Goal: Obtain resource: Obtain resource

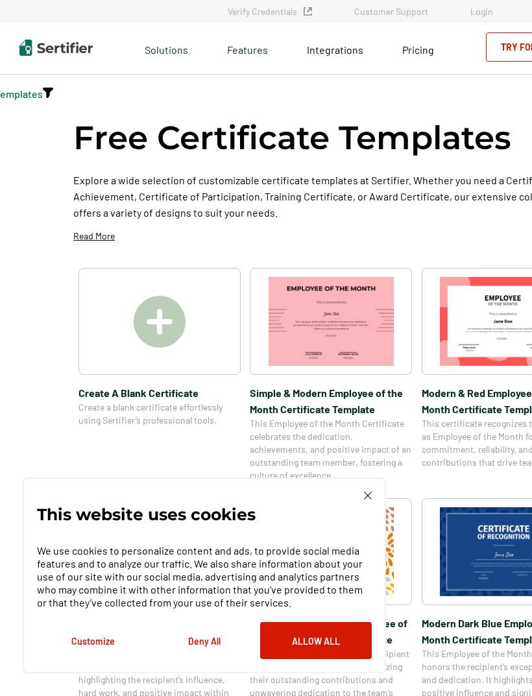
click at [202, 655] on button "Deny All" at bounding box center [204, 640] width 112 height 37
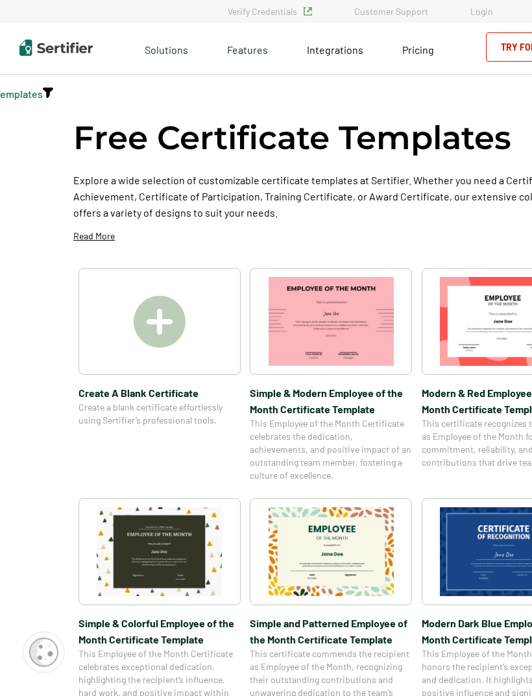
click at [154, 335] on img at bounding box center [160, 322] width 52 height 52
click at [176, 331] on img at bounding box center [160, 322] width 52 height 52
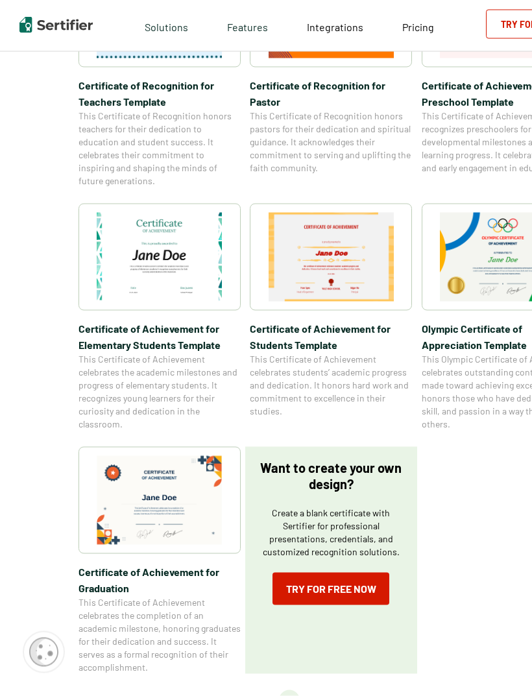
scroll to position [755, 0]
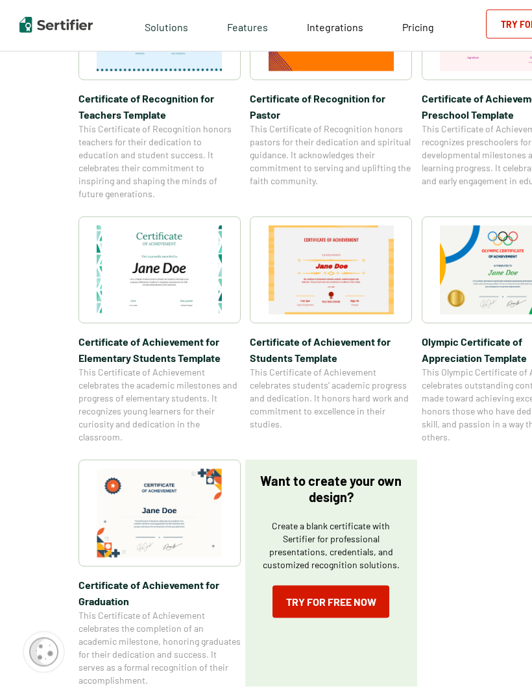
click at [491, 290] on img at bounding box center [503, 270] width 126 height 89
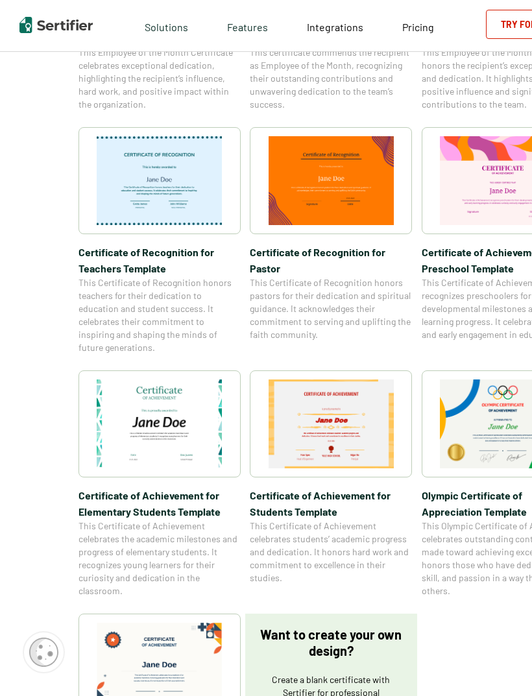
scroll to position [593, 0]
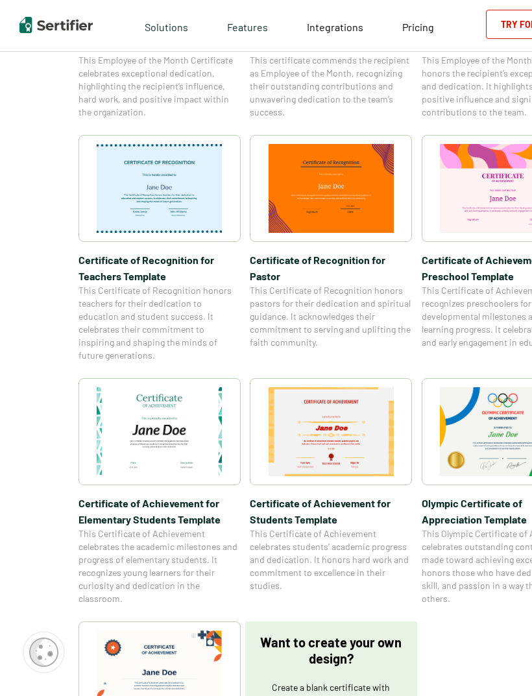
click at [180, 185] on img at bounding box center [160, 188] width 126 height 89
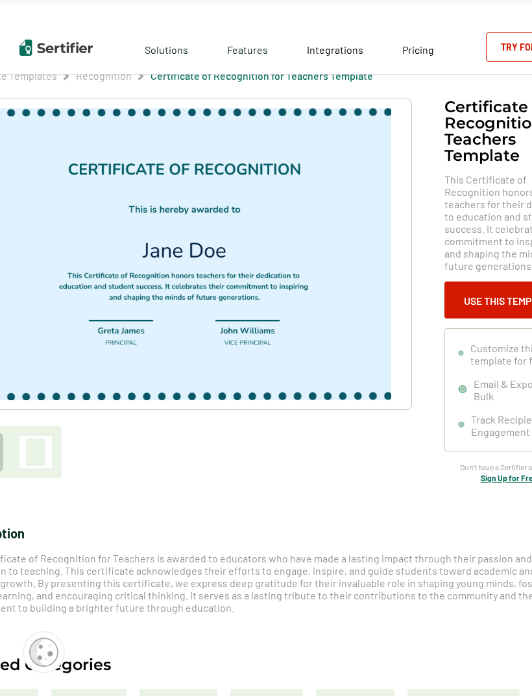
scroll to position [20, 0]
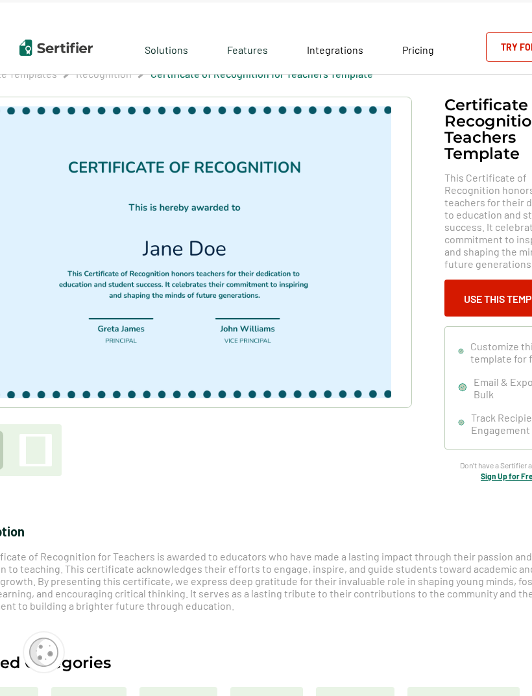
click at [491, 295] on button "Use This Template" at bounding box center [509, 297] width 130 height 37
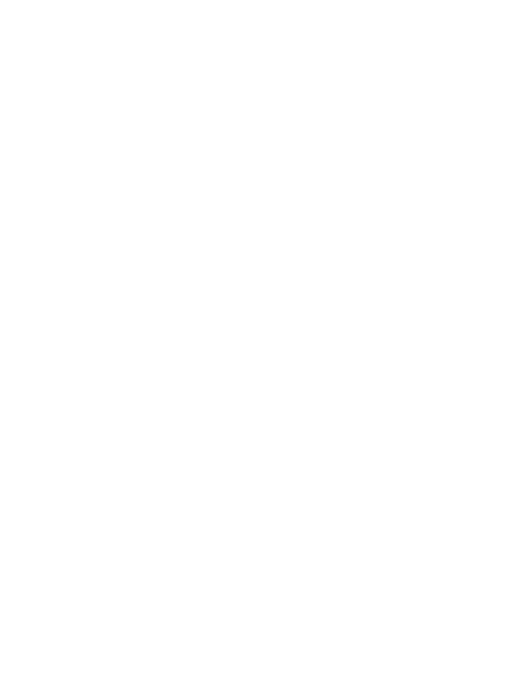
click at [9, 383] on div at bounding box center [266, 348] width 532 height 696
click at [402, 566] on div at bounding box center [266, 348] width 532 height 696
